Goal: Check status: Check status

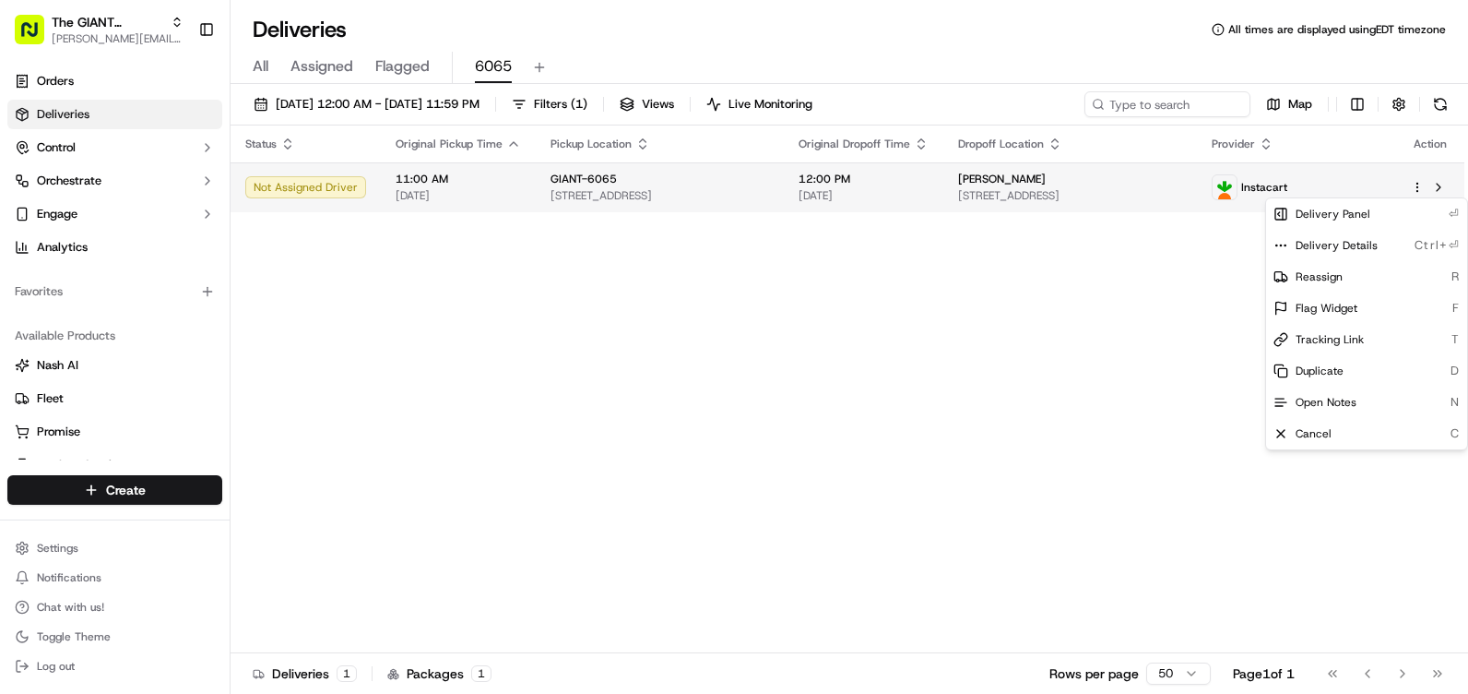
click at [1418, 188] on html "The GIANT Company ahmad.farhad@giantmartins.com Toggle Sidebar Orders Deliverie…" at bounding box center [734, 347] width 1468 height 694
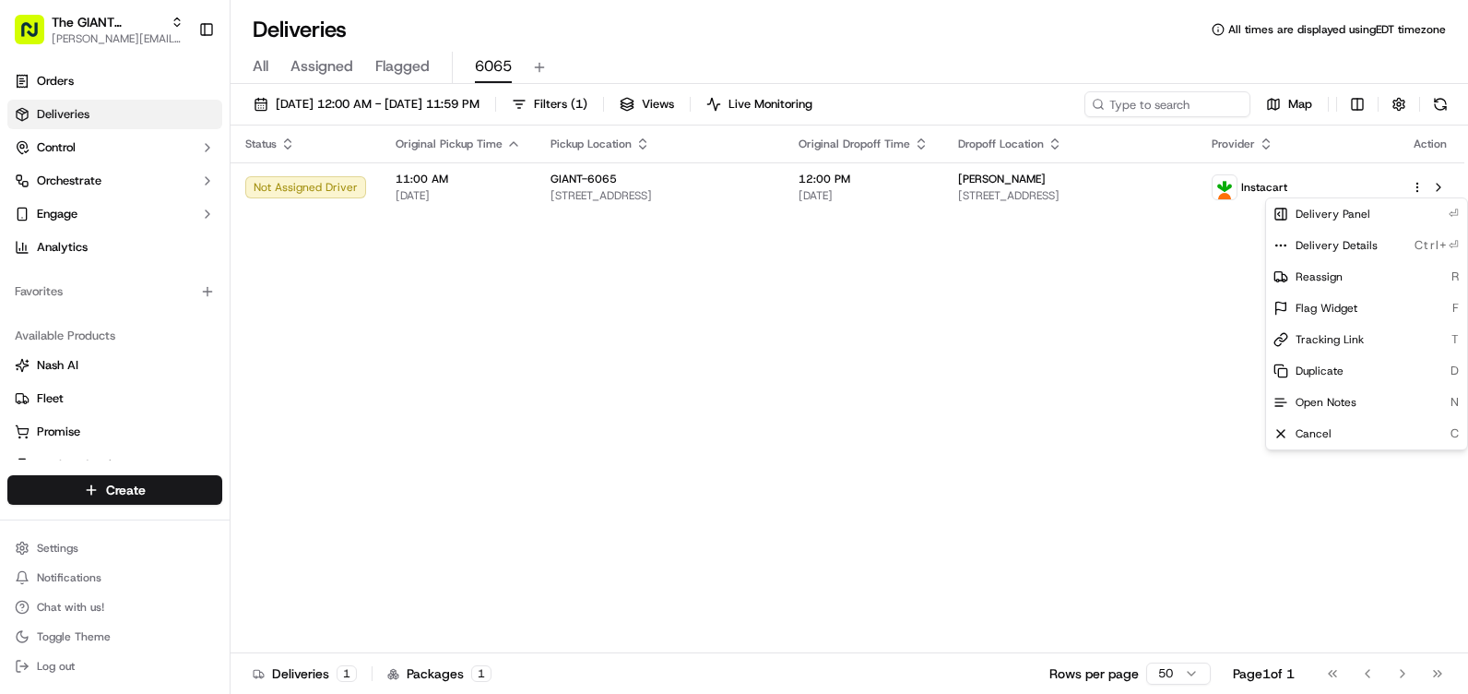
click at [1141, 362] on html "The GIANT Company ahmad.farhad@giantmartins.com Toggle Sidebar Orders Deliverie…" at bounding box center [734, 347] width 1468 height 694
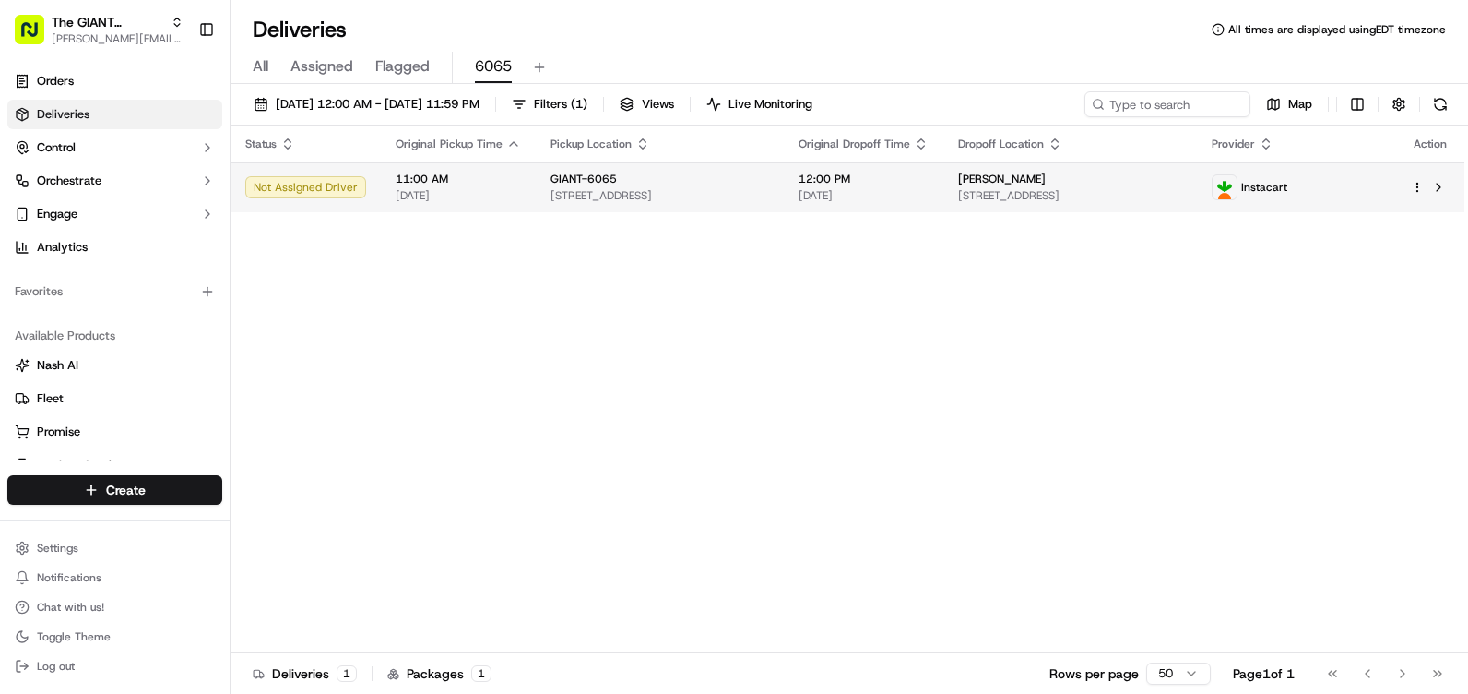
click at [1418, 194] on html "The GIANT Company ahmad.farhad@giantmartins.com Toggle Sidebar Orders Deliverie…" at bounding box center [734, 347] width 1468 height 694
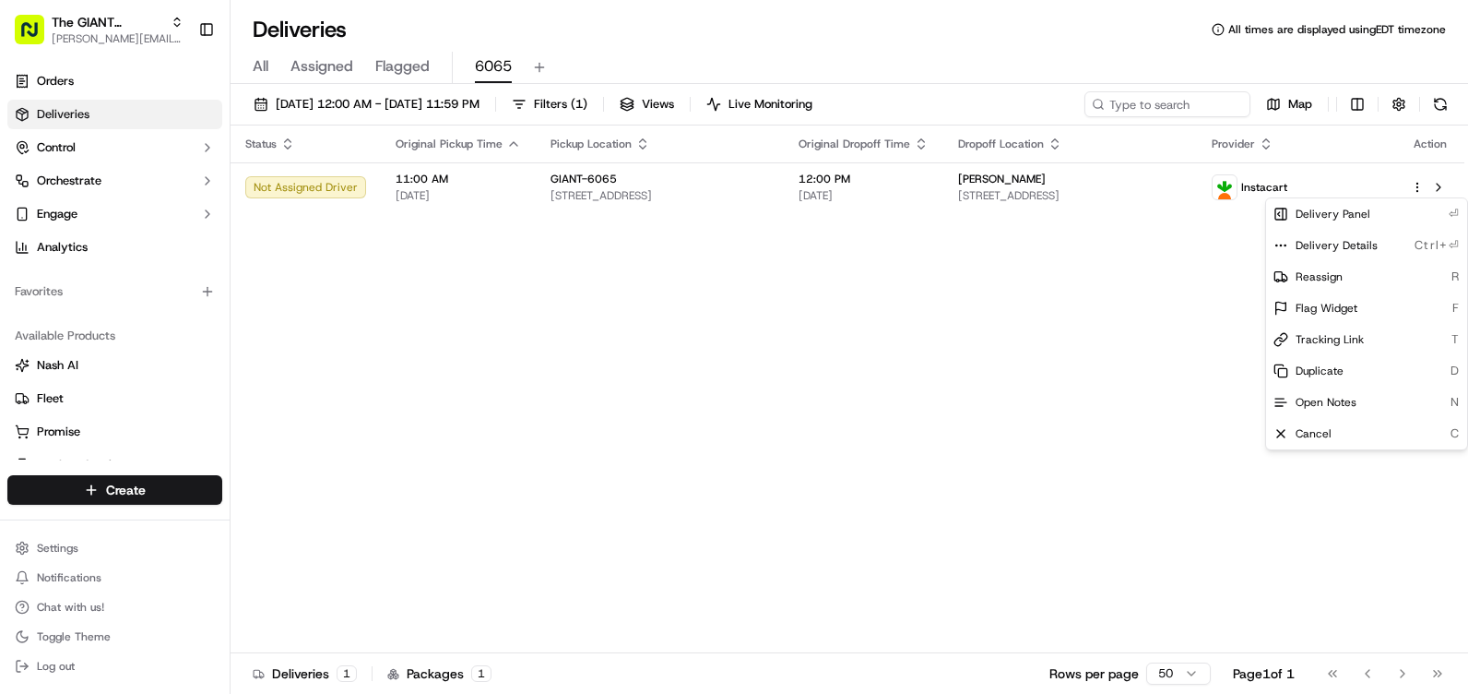
click at [1116, 398] on html "The GIANT Company ahmad.farhad@giantmartins.com Toggle Sidebar Orders Deliverie…" at bounding box center [734, 347] width 1468 height 694
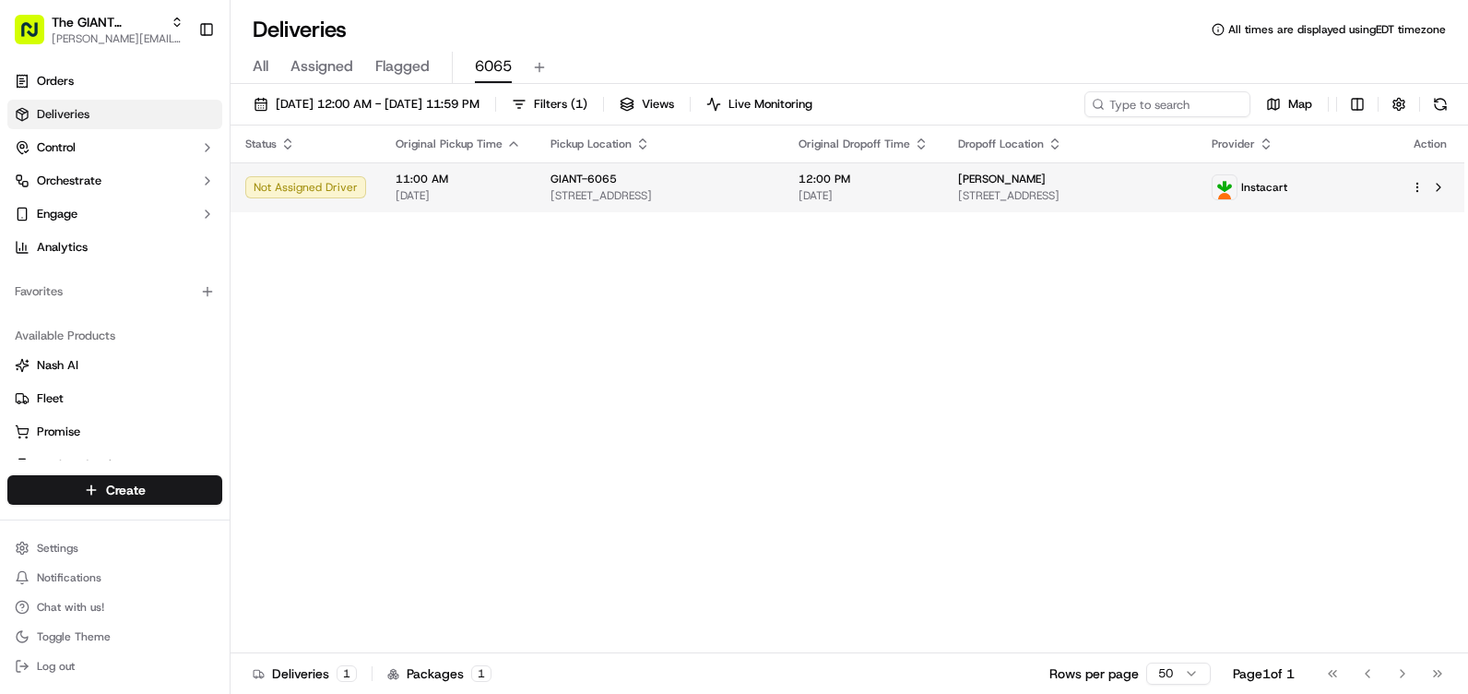
click at [1452, 191] on td at bounding box center [1430, 187] width 68 height 50
click at [1436, 190] on button at bounding box center [1439, 187] width 22 height 22
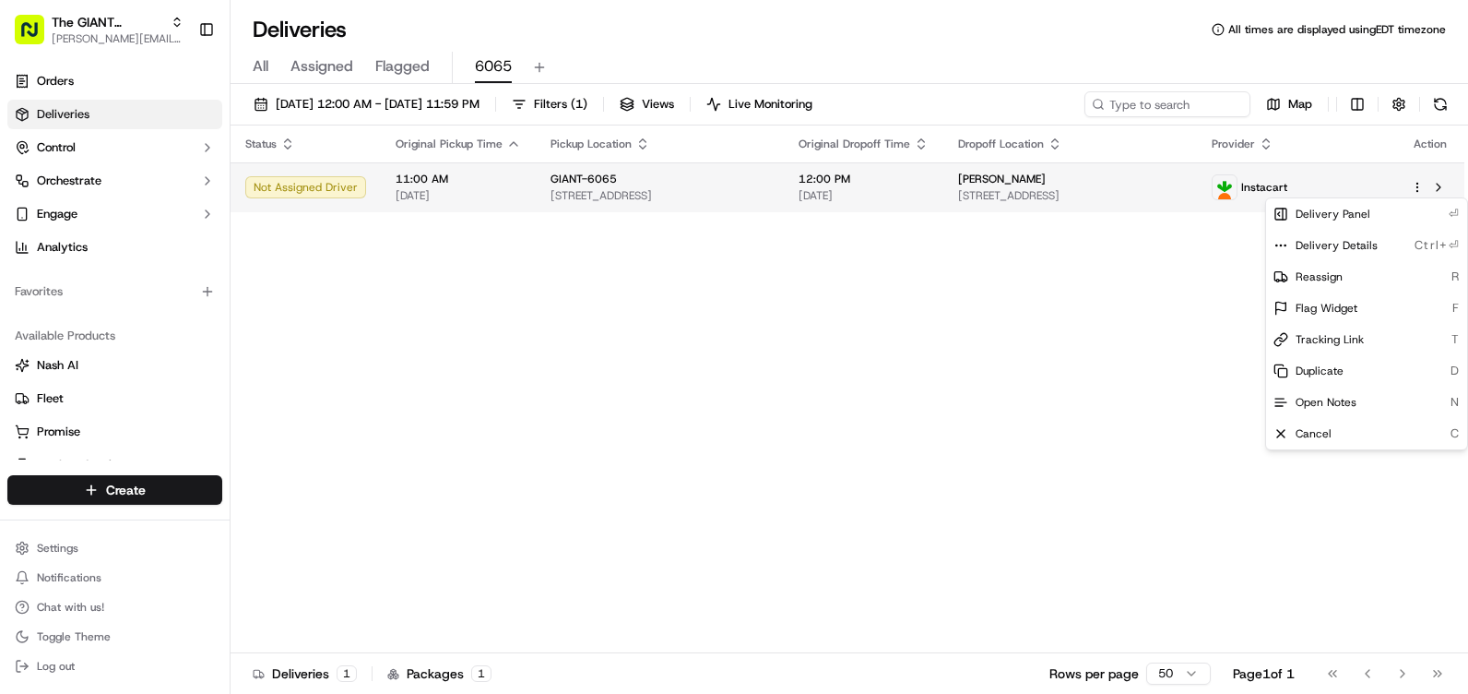
click at [1423, 185] on html "The GIANT Company ahmad.farhad@giantmartins.com Toggle Sidebar Orders Deliverie…" at bounding box center [734, 347] width 1468 height 694
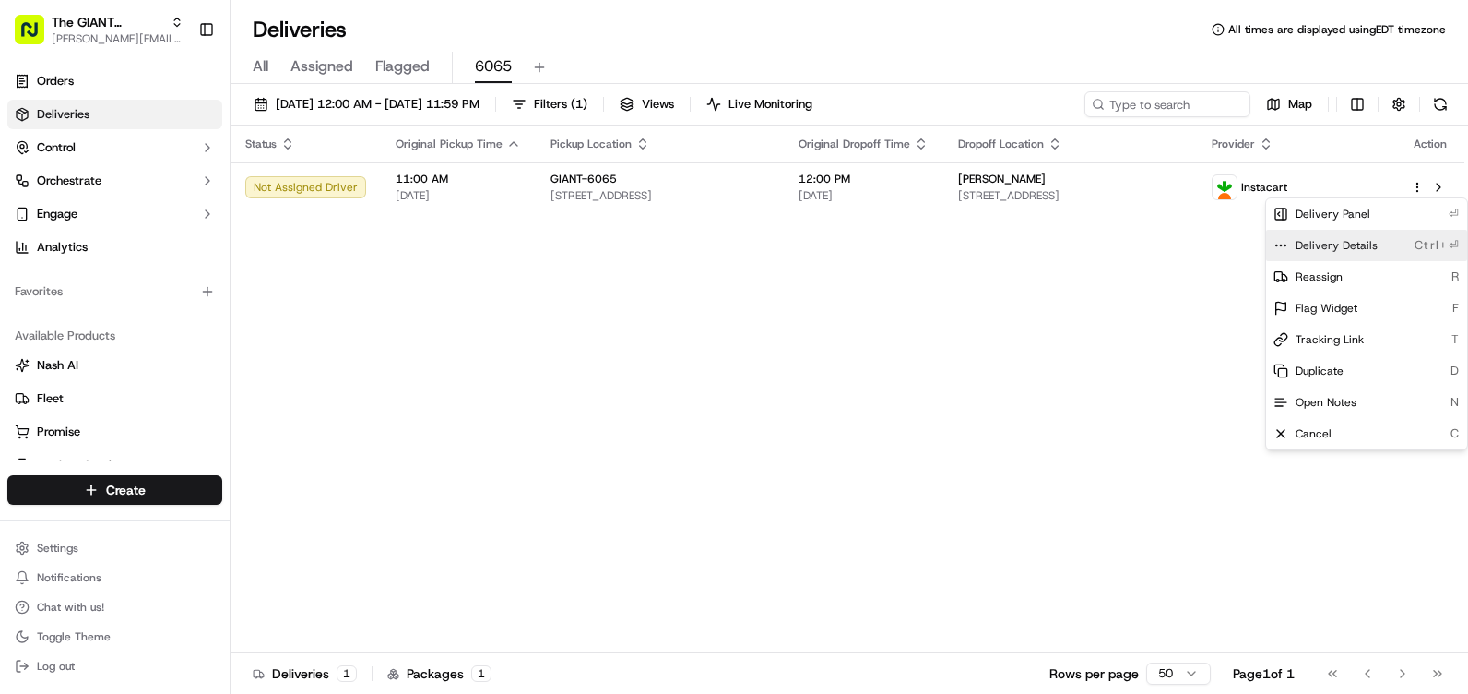
click at [1350, 251] on span "Delivery Details" at bounding box center [1337, 245] width 82 height 15
click at [1061, 321] on html "The GIANT Company ahmad.farhad@giantmartins.com Toggle Sidebar Orders Deliverie…" at bounding box center [734, 347] width 1468 height 694
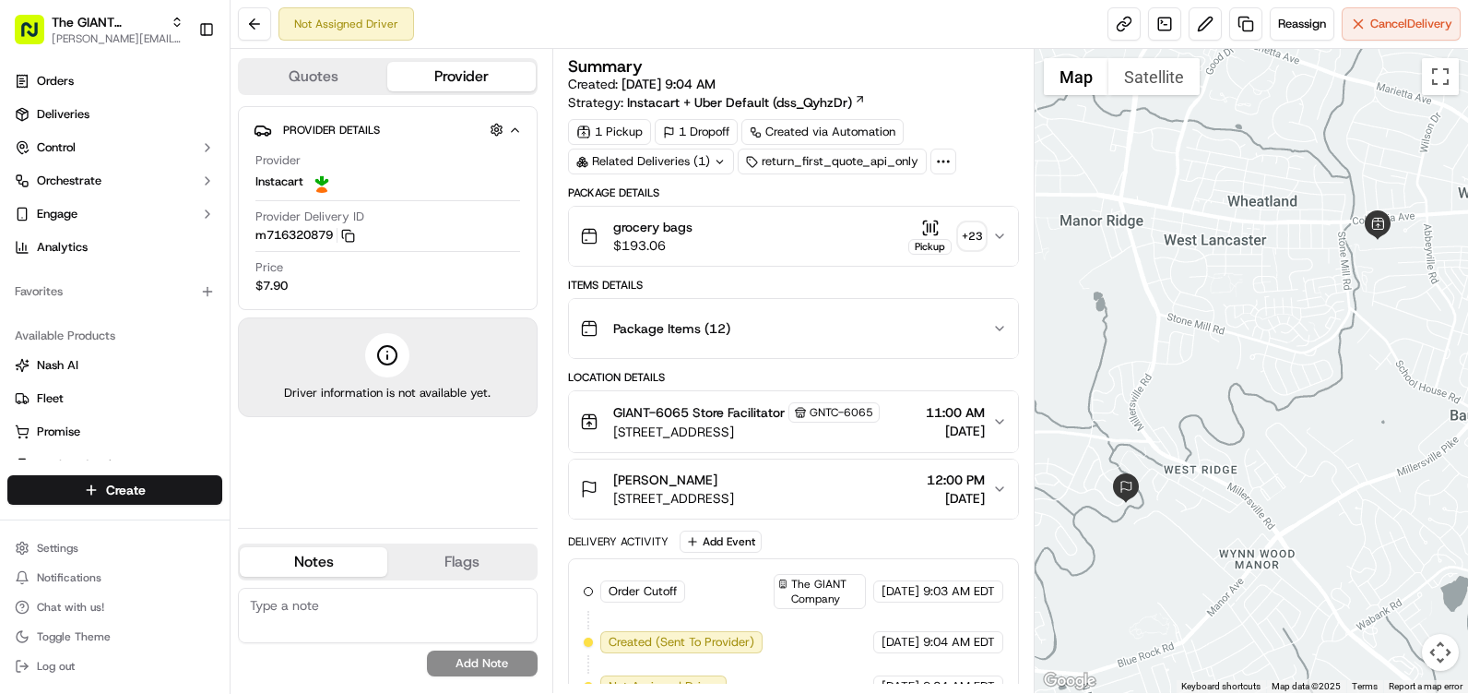
click at [993, 240] on icon "button" at bounding box center [999, 236] width 15 height 15
